Goal: Task Accomplishment & Management: Use online tool/utility

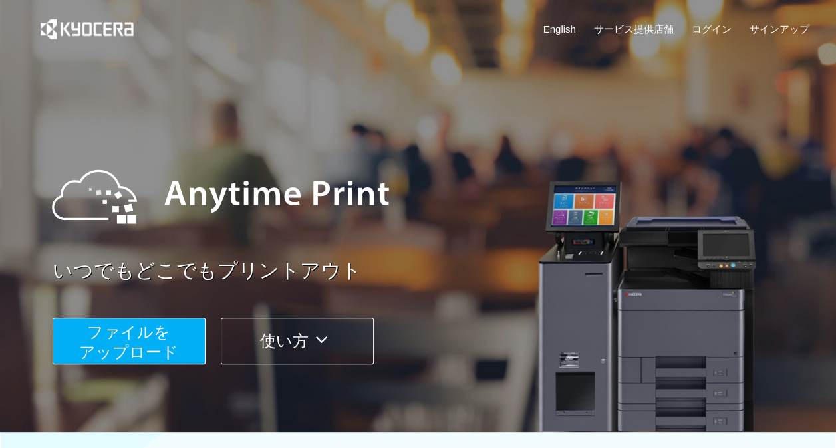
click at [174, 347] on span "ファイルを ​​アップロード" at bounding box center [128, 342] width 99 height 38
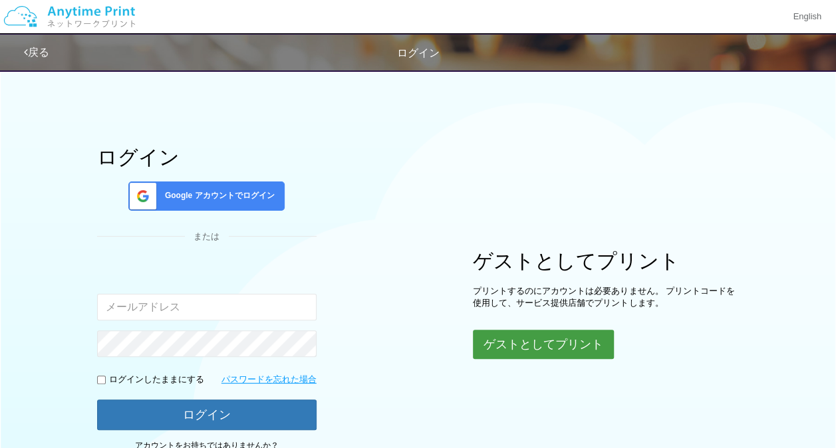
click at [500, 337] on button "ゲストとしてプリント" at bounding box center [543, 344] width 141 height 29
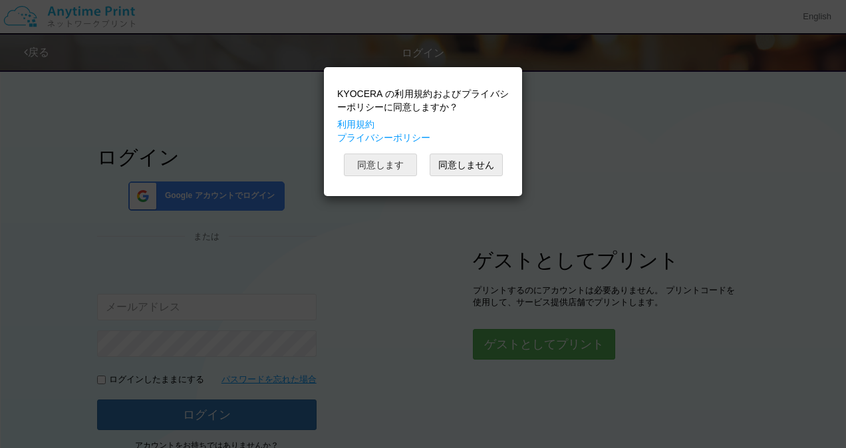
click at [393, 161] on button "同意します" at bounding box center [380, 165] width 73 height 23
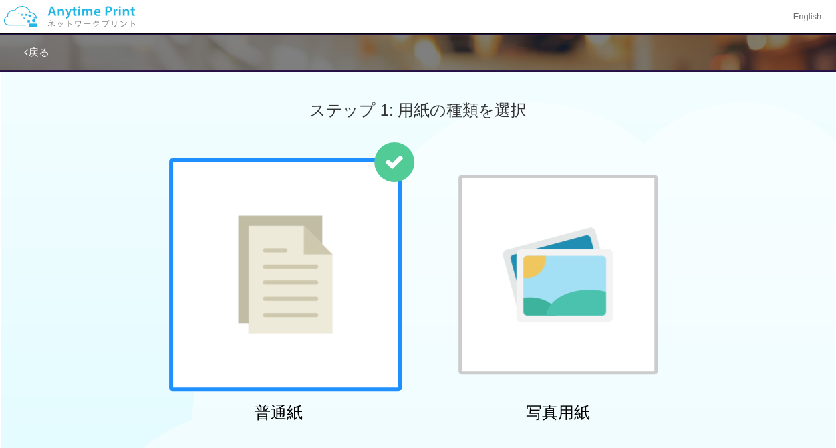
click at [302, 262] on img at bounding box center [285, 275] width 94 height 118
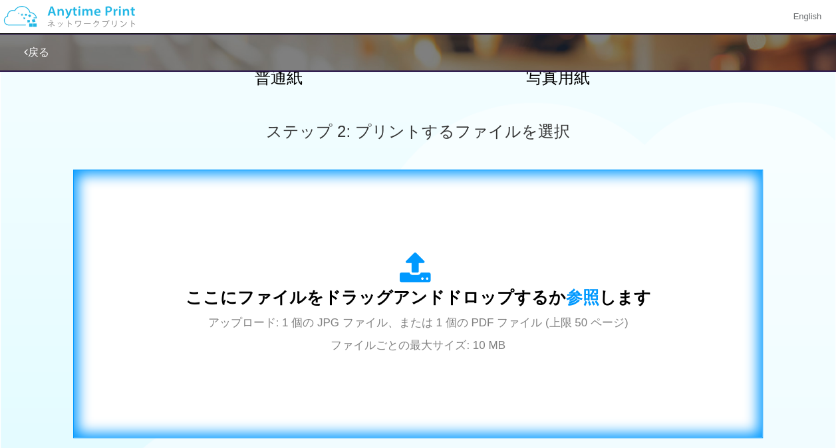
scroll to position [399, 0]
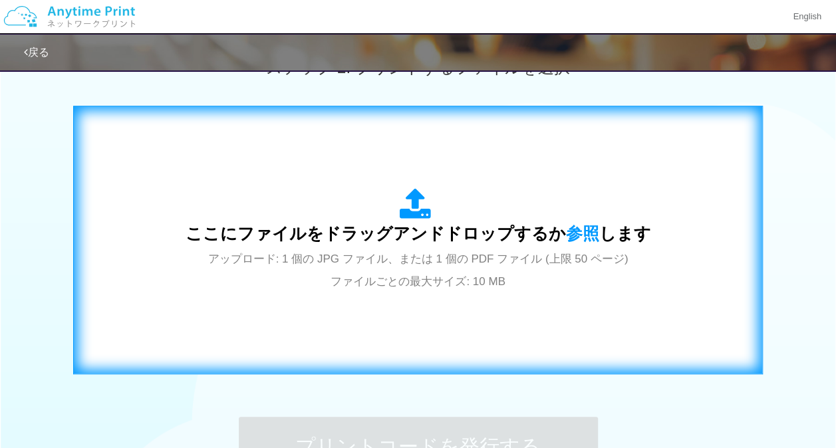
click at [407, 253] on span "アップロード: 1 個の JPG ファイル、または 1 個の PDF ファイル (上限 50 ページ) ファイルごとの最大サイズ: 10 MB" at bounding box center [418, 270] width 421 height 35
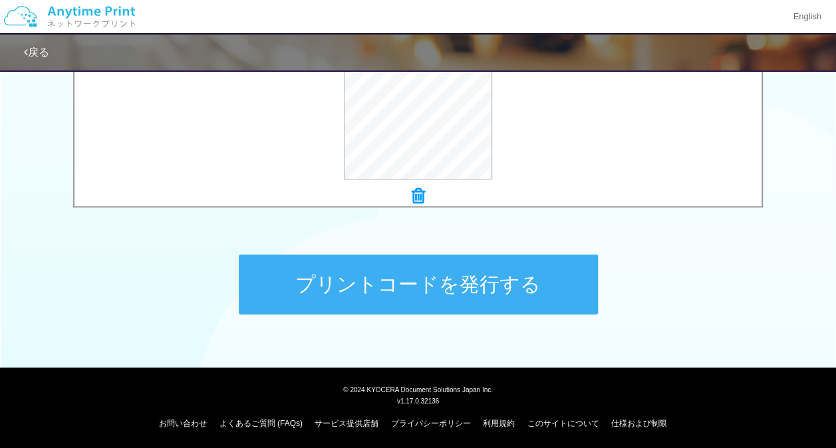
scroll to position [563, 0]
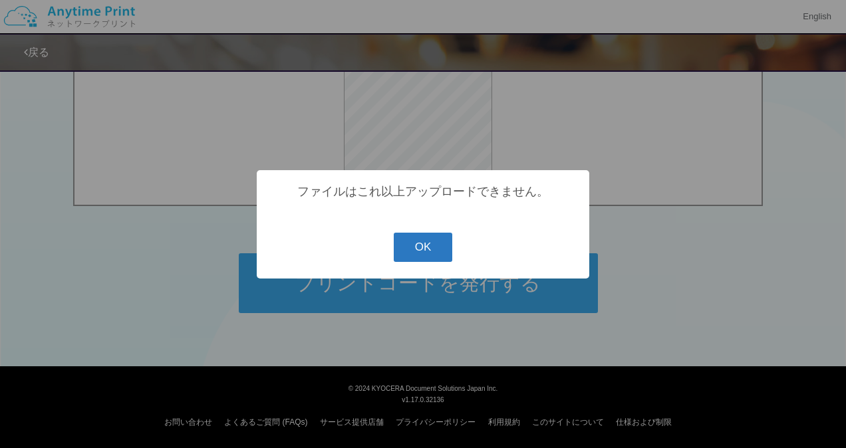
click at [438, 254] on button "OK" at bounding box center [423, 247] width 59 height 29
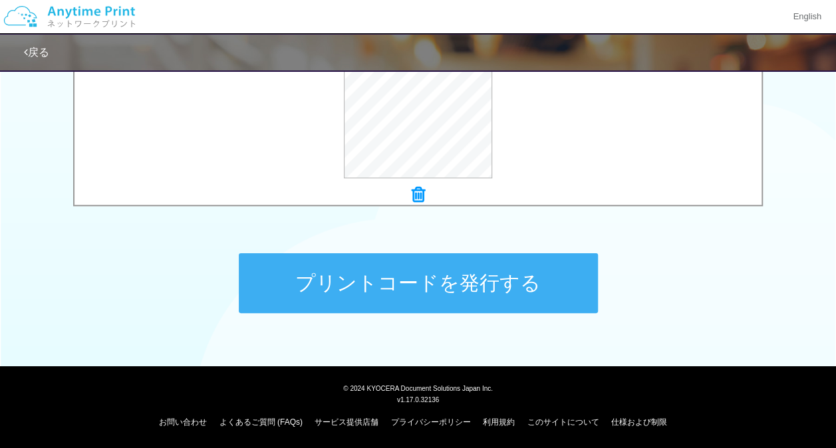
click at [439, 286] on button "プリントコードを発行する" at bounding box center [418, 284] width 359 height 60
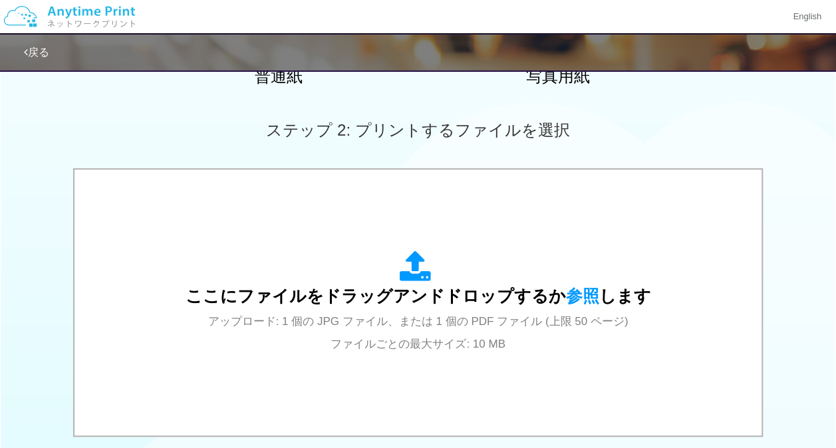
scroll to position [399, 0]
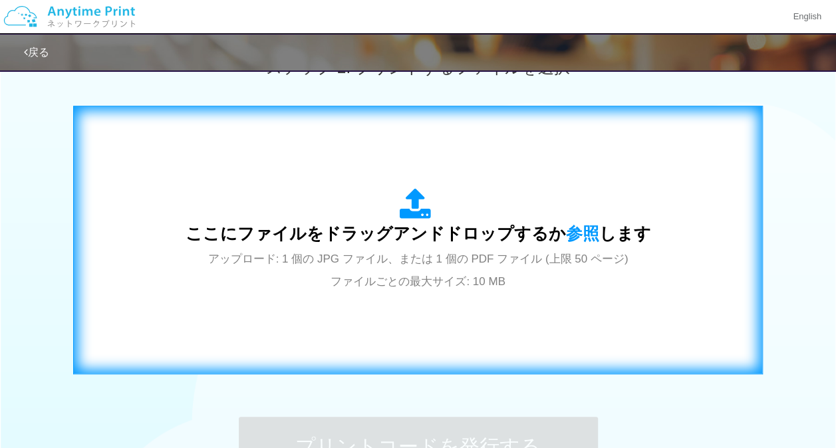
click at [417, 253] on span "アップロード: 1 個の JPG ファイル、または 1 個の PDF ファイル (上限 50 ページ) ファイルごとの最大サイズ: 10 MB" at bounding box center [418, 270] width 421 height 35
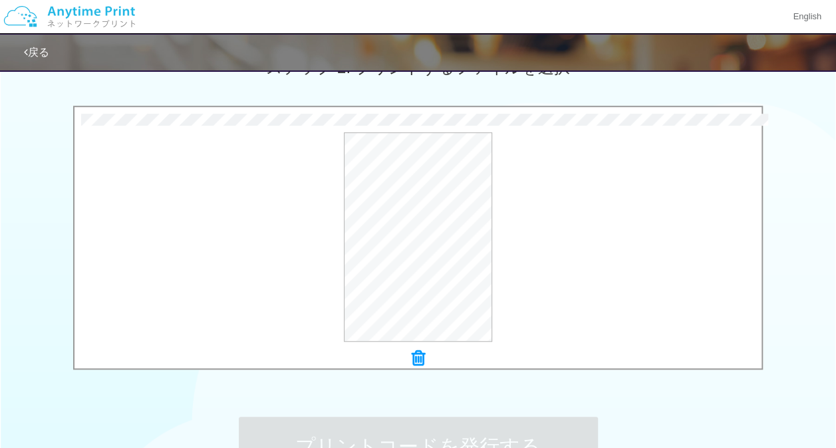
scroll to position [563, 0]
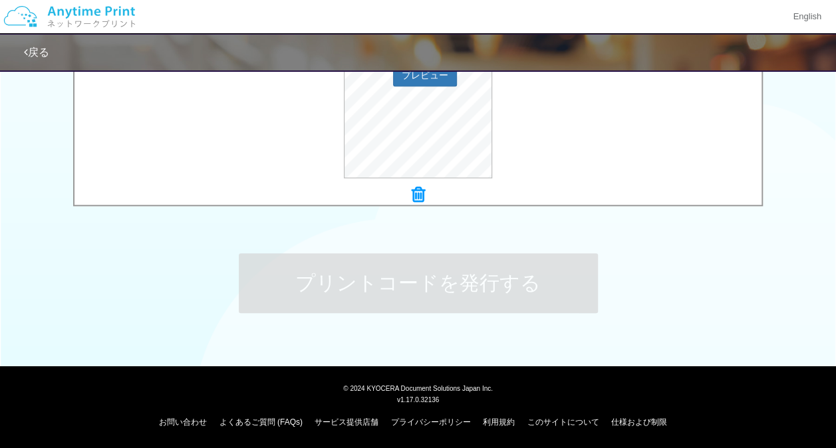
click at [550, 147] on div "プレビュー" at bounding box center [418, 74] width 687 height 210
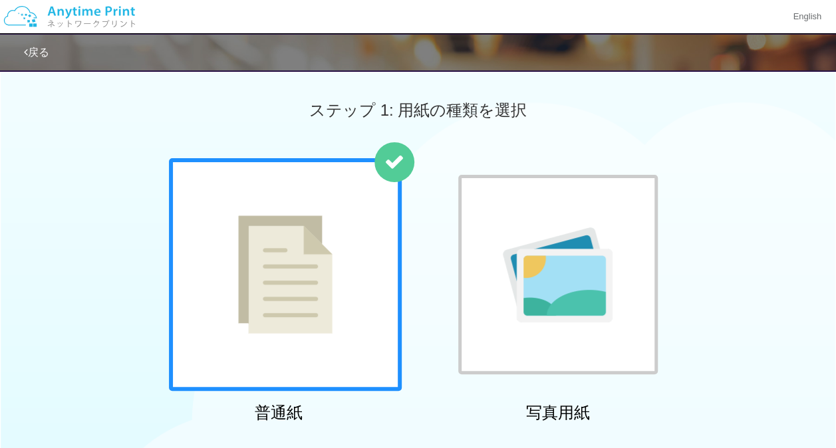
click at [103, 144] on div "ステップ 1: 用紙の種類を選択" at bounding box center [418, 111] width 836 height 96
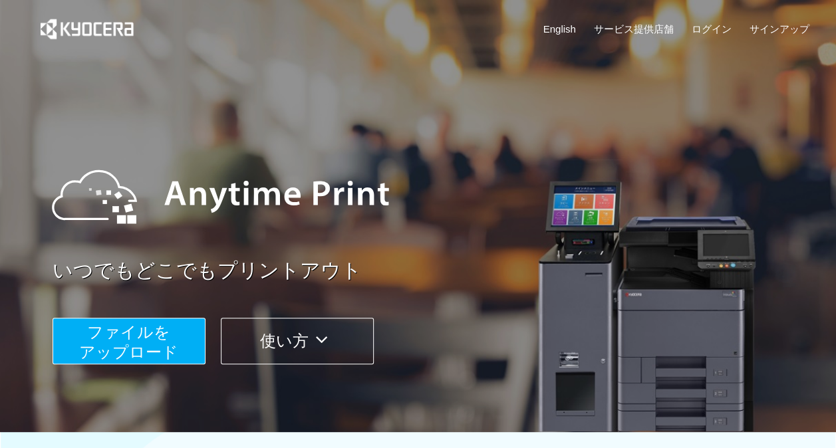
click at [121, 341] on span "ファイルを ​​アップロード" at bounding box center [128, 342] width 99 height 38
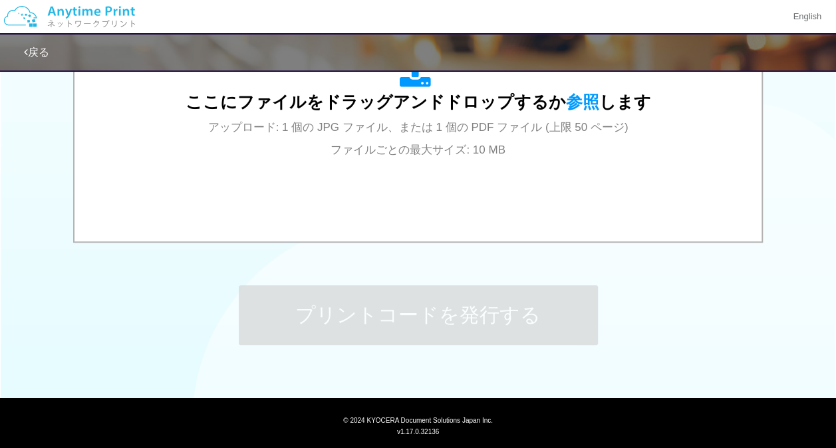
scroll to position [563, 0]
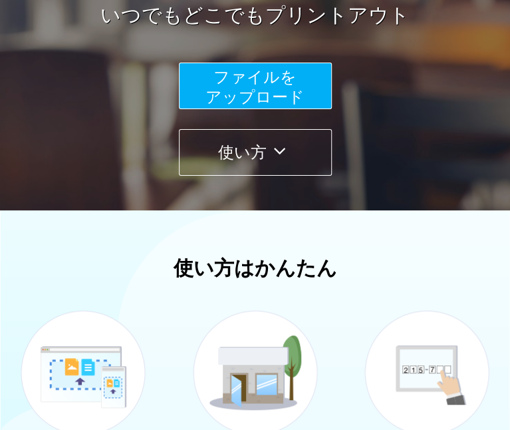
scroll to position [133, 0]
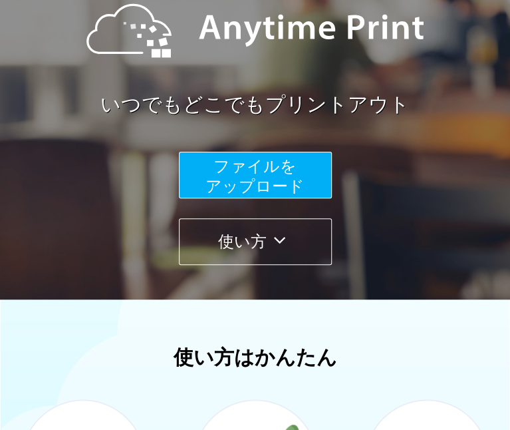
click at [269, 180] on span "ファイルを ​​アップロード" at bounding box center [255, 176] width 99 height 38
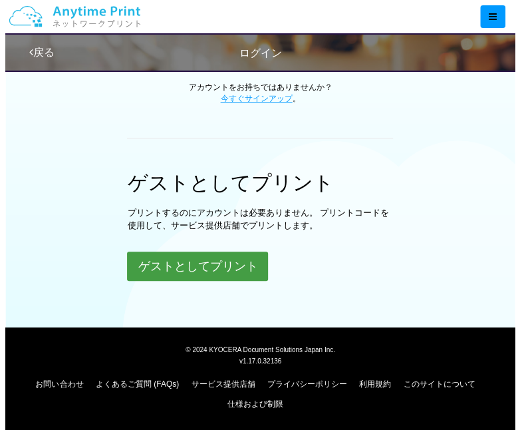
scroll to position [378, 0]
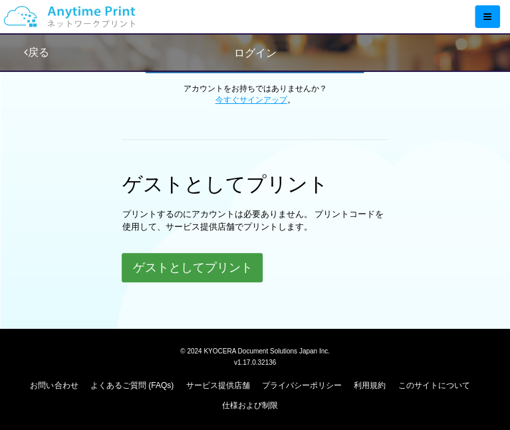
click at [209, 265] on button "ゲストとしてプリント" at bounding box center [192, 267] width 141 height 29
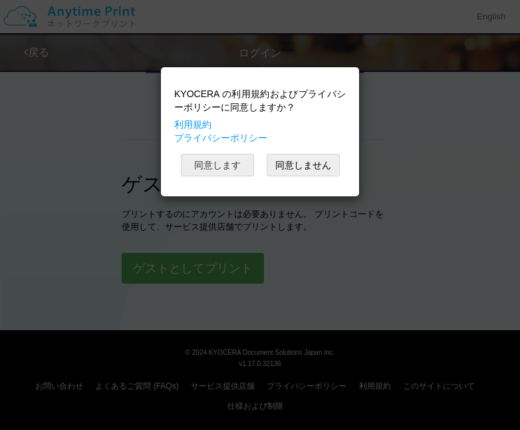
click at [221, 163] on button "同意します" at bounding box center [217, 165] width 73 height 23
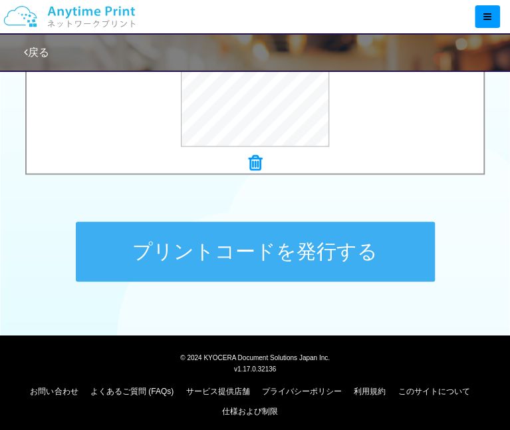
scroll to position [601, 0]
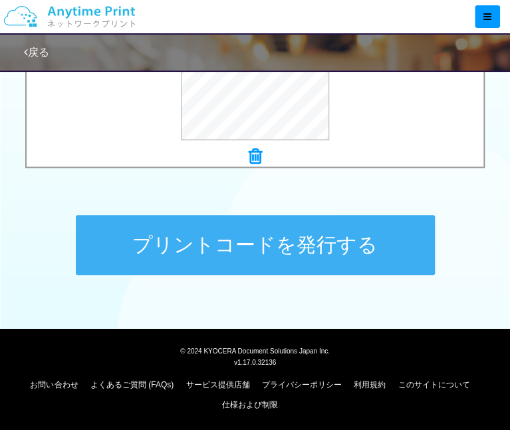
click at [314, 244] on button "プリントコードを発行する" at bounding box center [255, 245] width 359 height 60
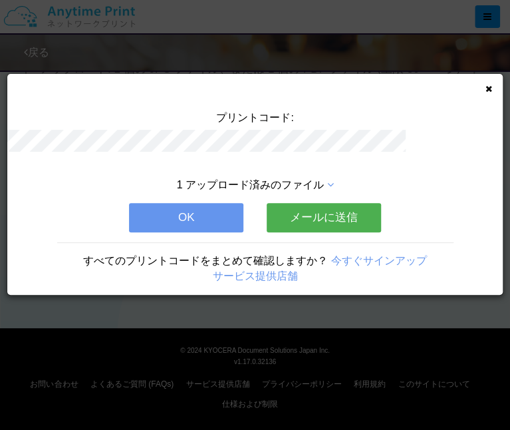
scroll to position [0, 0]
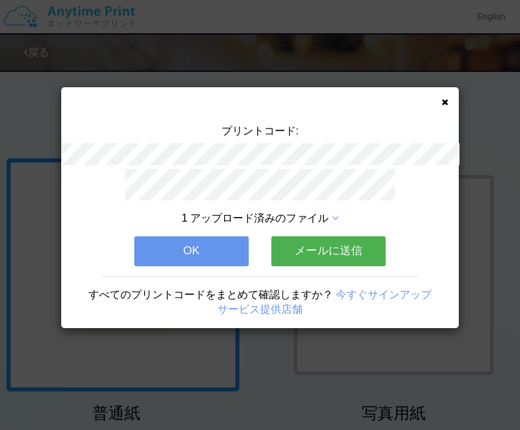
click at [314, 244] on button "メールに送信" at bounding box center [328, 250] width 114 height 29
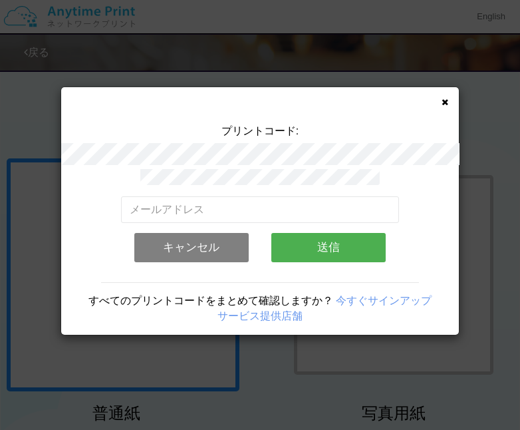
click at [206, 243] on button "キャンセル" at bounding box center [191, 247] width 114 height 29
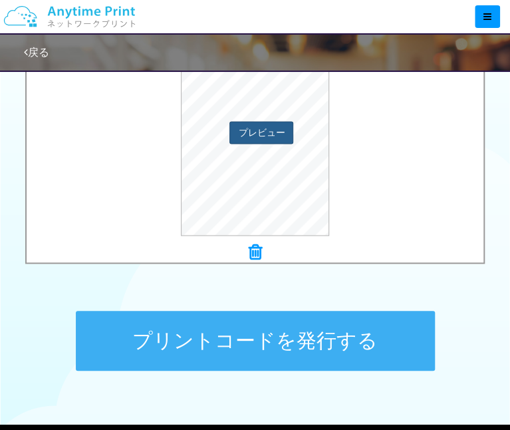
scroll to position [601, 0]
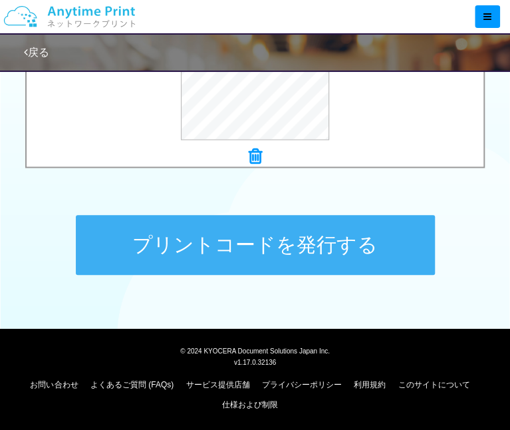
click at [297, 236] on button "プリントコードを発行する" at bounding box center [255, 245] width 359 height 60
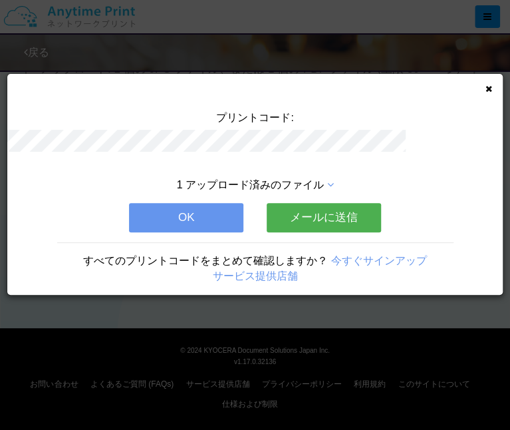
scroll to position [0, 0]
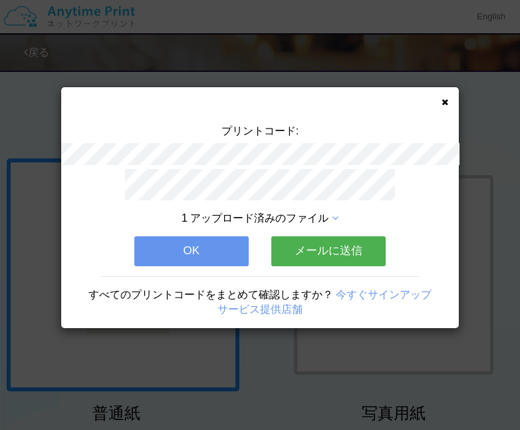
click at [190, 240] on button "OK" at bounding box center [191, 250] width 114 height 29
